Goal: Information Seeking & Learning: Understand process/instructions

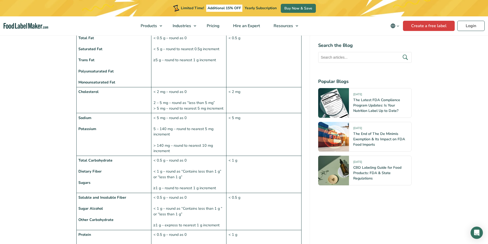
scroll to position [513, 0]
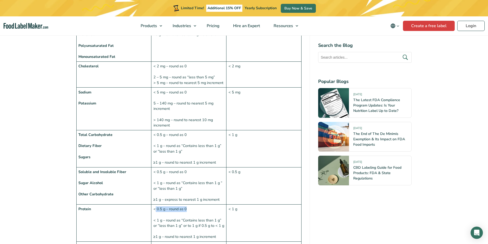
drag, startPoint x: 160, startPoint y: 198, endPoint x: 190, endPoint y: 200, distance: 30.1
click at [191, 205] on td "< 0.5 g – round as 0 < 1 g – round as “Contains less than 1 g” or “less than 1 …" at bounding box center [188, 223] width 75 height 37
click at [163, 209] on td "< 0.5 g – round as 0 < 1 g – round as “Contains less than 1 g” or “less than 1 …" at bounding box center [188, 223] width 75 height 37
drag, startPoint x: 153, startPoint y: 209, endPoint x: 185, endPoint y: 211, distance: 31.3
click at [185, 211] on td "< 0.5 g – round as 0 < 1 g – round as “Contains less than 1 g” or “less than 1 …" at bounding box center [188, 223] width 75 height 37
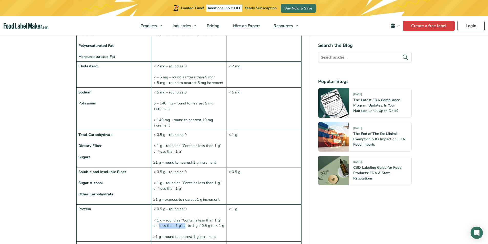
drag, startPoint x: 170, startPoint y: 214, endPoint x: 191, endPoint y: 215, distance: 21.0
click at [187, 215] on td "< 0.5 g – round as 0 < 1 g – round as “Contains less than 1 g” or “less than 1 …" at bounding box center [188, 223] width 75 height 37
drag, startPoint x: 210, startPoint y: 215, endPoint x: 224, endPoint y: 216, distance: 13.6
click at [224, 216] on td "< 0.5 g – round as 0 < 1 g – round as “Contains less than 1 g” or “less than 1 …" at bounding box center [188, 223] width 75 height 37
click at [218, 216] on td "< 0.5 g – round as 0 < 1 g – round as “Contains less than 1 g” or “less than 1 …" at bounding box center [188, 223] width 75 height 37
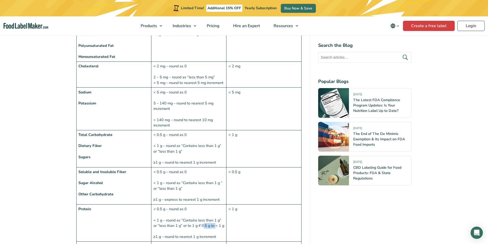
drag, startPoint x: 203, startPoint y: 214, endPoint x: 216, endPoint y: 214, distance: 13.1
click at [216, 214] on td "< 0.5 g – round as 0 < 1 g – round as “Contains less than 1 g” or “less than 1 …" at bounding box center [188, 223] width 75 height 37
click at [246, 205] on td "< 1 g" at bounding box center [264, 223] width 75 height 37
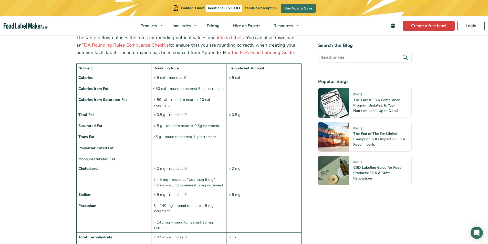
scroll to position [385, 0]
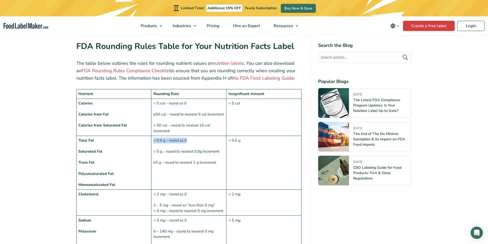
drag, startPoint x: 187, startPoint y: 130, endPoint x: 152, endPoint y: 129, distance: 35.4
click at [152, 136] on td "< 0.5 g – round as 0 < 5 g – round to nearest 0.5g increment ≥5 g – round to ne…" at bounding box center [188, 163] width 75 height 54
click at [205, 136] on td "< 0.5 g – round as 0 < 5 g – round to nearest 0.5g increment ≥5 g – round to ne…" at bounding box center [188, 163] width 75 height 54
drag, startPoint x: 222, startPoint y: 141, endPoint x: 153, endPoint y: 140, distance: 69.0
click at [153, 140] on td "< 0.5 g – round as 0 < 5 g – round to nearest 0.5g increment ≥5 g – round to ne…" at bounding box center [188, 163] width 75 height 54
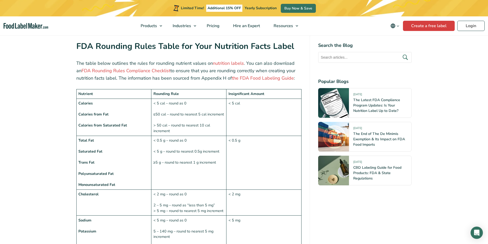
click at [160, 153] on td "< 0.5 g – round as 0 < 5 g – round to nearest 0.5g increment ≥5 g – round to ne…" at bounding box center [188, 163] width 75 height 54
drag, startPoint x: 217, startPoint y: 150, endPoint x: 166, endPoint y: 149, distance: 51.5
click at [166, 149] on td "< 0.5 g – round as 0 < 5 g – round to nearest 0.5g increment ≥5 g – round to ne…" at bounding box center [188, 163] width 75 height 54
